Goal: Task Accomplishment & Management: Use online tool/utility

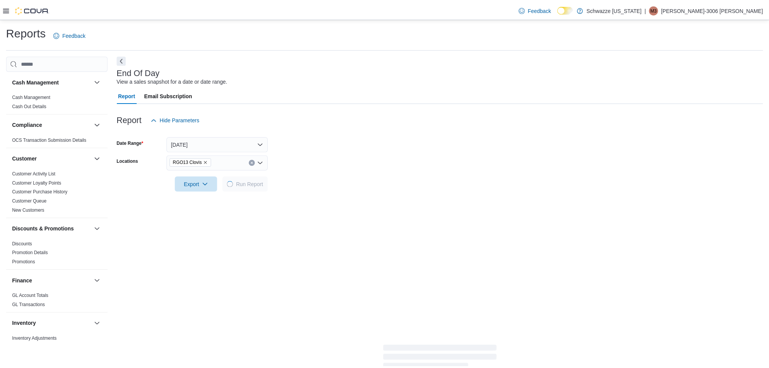
scroll to position [463, 0]
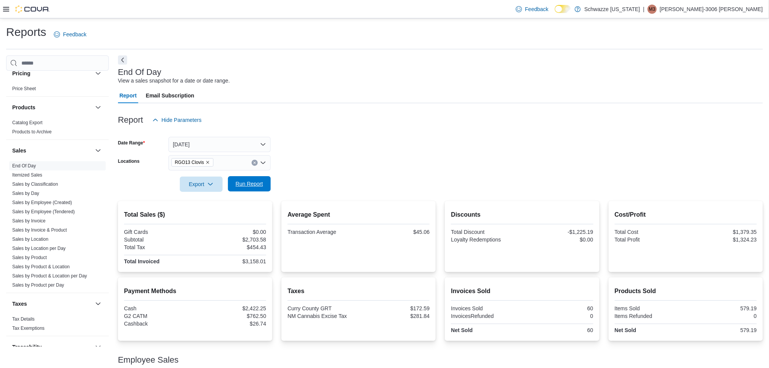
click at [253, 181] on span "Run Report" at bounding box center [249, 184] width 27 height 8
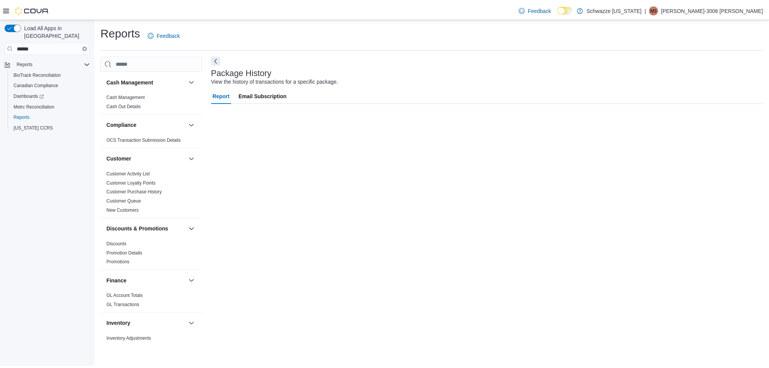
scroll to position [246, 0]
